Goal: Find specific fact: Find specific fact

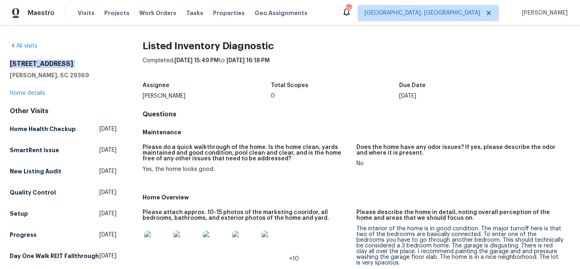
drag, startPoint x: 10, startPoint y: 62, endPoint x: 66, endPoint y: 67, distance: 55.6
click at [75, 68] on div "3740 Brookshade Trl Moore, SC 29369" at bounding box center [63, 70] width 107 height 20
copy h2 "3740 Brookshade Trl"
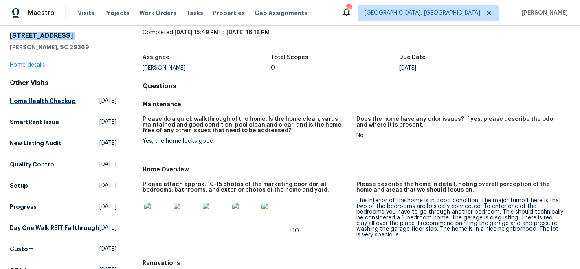
scroll to position [31, 0]
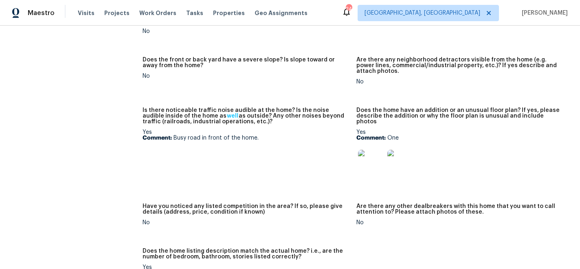
scroll to position [453, 0]
click at [367, 149] on img at bounding box center [371, 162] width 26 height 26
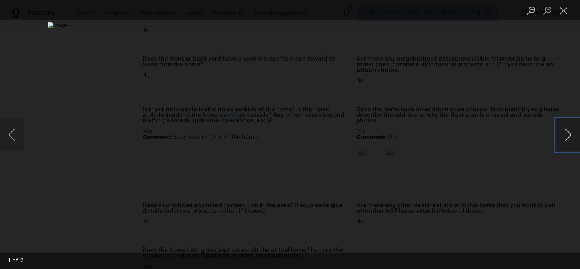
click at [567, 141] on button "Next image" at bounding box center [568, 135] width 24 height 33
click at [561, 9] on button "Close lightbox" at bounding box center [564, 10] width 16 height 14
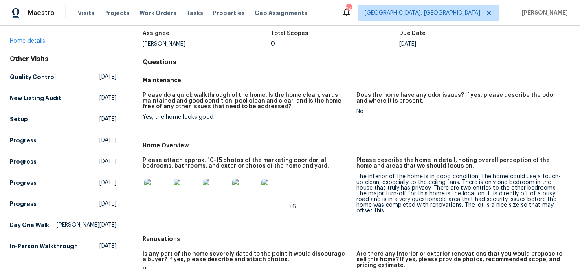
scroll to position [0, 0]
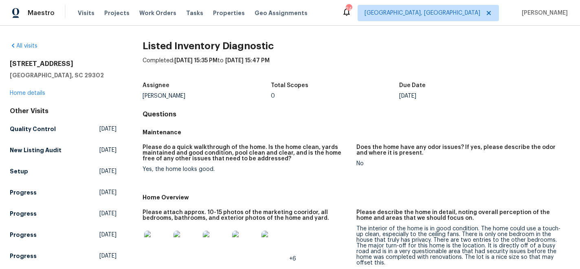
click at [26, 64] on h2 "[STREET_ADDRESS]" at bounding box center [63, 64] width 107 height 8
copy h2 "[STREET_ADDRESS]"
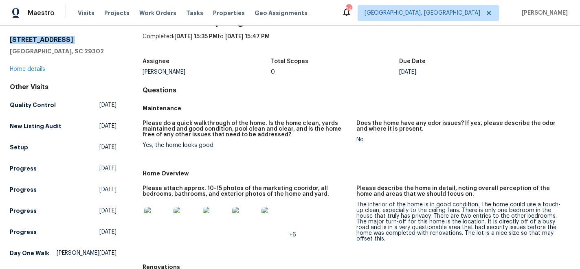
scroll to position [27, 0]
